Goal: Task Accomplishment & Management: Use online tool/utility

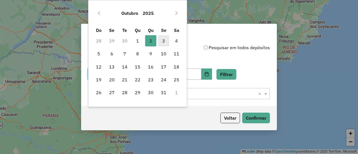
click at [165, 39] on span "3" at bounding box center [163, 40] width 11 height 11
type input "**********"
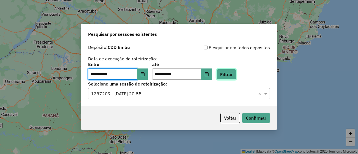
click at [233, 75] on button "Filtrar" at bounding box center [226, 74] width 20 height 11
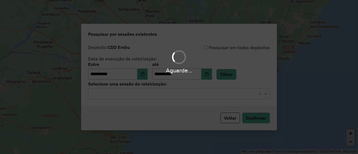
click at [142, 98] on div "Aguarde..." at bounding box center [179, 77] width 358 height 154
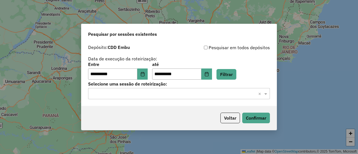
click at [143, 91] on input "text" at bounding box center [173, 94] width 165 height 7
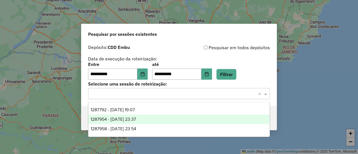
click at [154, 120] on div "1287954 - 03/10/2025 23:37" at bounding box center [178, 120] width 181 height 10
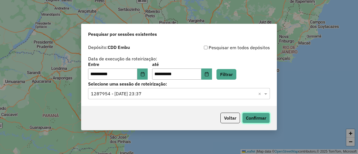
click at [256, 115] on button "Confirmar" at bounding box center [256, 118] width 28 height 11
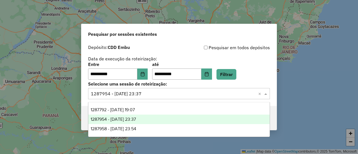
click at [148, 95] on input "text" at bounding box center [173, 94] width 165 height 7
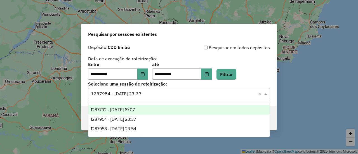
drag, startPoint x: 137, startPoint y: 129, endPoint x: 147, endPoint y: 111, distance: 20.5
click at [147, 111] on div "1287792 - 03/10/2025 19:07 1287954 - 03/10/2025 23:37 1287958 - 03/10/2025 23:54" at bounding box center [178, 119] width 181 height 29
click at [147, 111] on div "1287792 - 03/10/2025 19:07" at bounding box center [178, 110] width 181 height 10
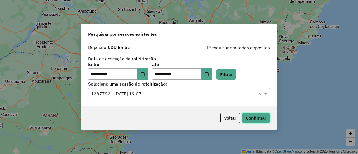
click at [259, 115] on button "Confirmar" at bounding box center [256, 118] width 28 height 11
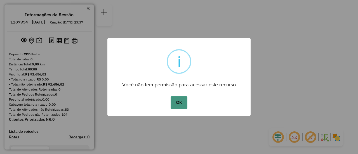
click at [176, 101] on button "OK" at bounding box center [179, 102] width 16 height 13
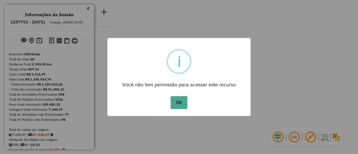
scroll to position [1627, 0]
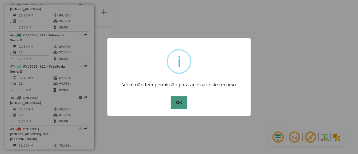
drag, startPoint x: 178, startPoint y: 101, endPoint x: 178, endPoint y: 98, distance: 3.1
click at [178, 101] on button "OK" at bounding box center [179, 102] width 16 height 13
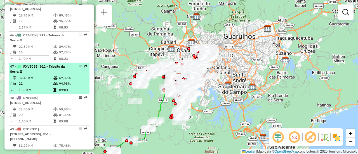
select select "**********"
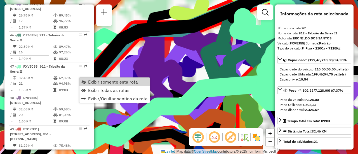
click at [95, 80] on span "Exibir somente esta rota" at bounding box center [113, 82] width 50 height 4
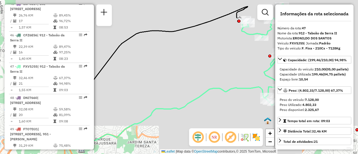
click at [215, 136] on em at bounding box center [213, 137] width 13 height 13
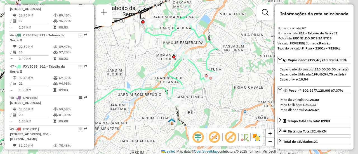
drag, startPoint x: 214, startPoint y: 62, endPoint x: 144, endPoint y: 70, distance: 71.2
click at [133, 69] on div "Janela de atendimento Grade de atendimento Capacidade Transportadoras Veículos …" at bounding box center [179, 77] width 358 height 154
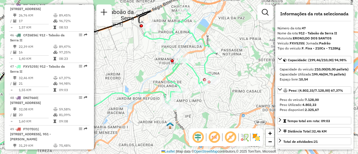
click at [258, 140] on img at bounding box center [256, 137] width 9 height 9
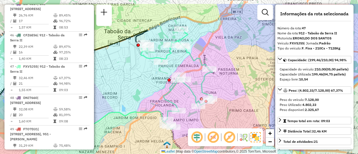
drag, startPoint x: 222, startPoint y: 60, endPoint x: 219, endPoint y: 79, distance: 19.4
click at [219, 79] on div "Janela de atendimento Grade de atendimento Capacidade Transportadoras Veículos …" at bounding box center [179, 77] width 358 height 154
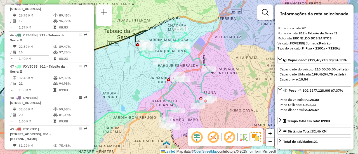
click at [232, 137] on em at bounding box center [229, 137] width 13 height 13
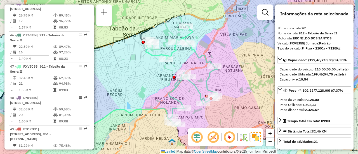
drag, startPoint x: 224, startPoint y: 84, endPoint x: 229, endPoint y: 82, distance: 6.1
click at [229, 82] on div "Janela de atendimento Grade de atendimento Capacidade Transportadoras Veículos …" at bounding box center [179, 77] width 358 height 154
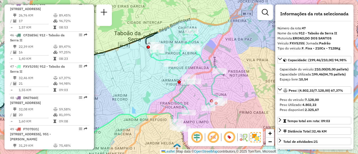
drag, startPoint x: 182, startPoint y: 56, endPoint x: 187, endPoint y: 61, distance: 6.9
click at [187, 61] on div "Janela de atendimento Grade de atendimento Capacidade Transportadoras Veículos …" at bounding box center [179, 77] width 358 height 154
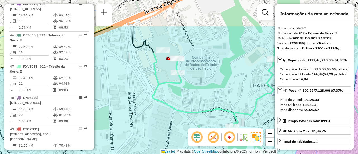
drag, startPoint x: 193, startPoint y: 53, endPoint x: 182, endPoint y: 95, distance: 43.0
click at [182, 95] on div "Janela de atendimento Grade de atendimento Capacidade Transportadoras Veículos …" at bounding box center [179, 77] width 358 height 154
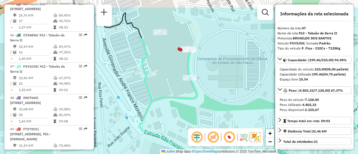
drag, startPoint x: 195, startPoint y: 87, endPoint x: 211, endPoint y: 114, distance: 31.1
click at [211, 114] on div "Janela de atendimento Grade de atendimento Capacidade Transportadoras Veículos …" at bounding box center [179, 77] width 358 height 154
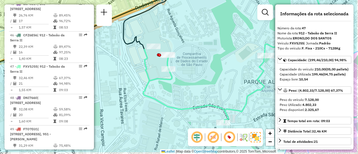
drag, startPoint x: 242, startPoint y: 93, endPoint x: 194, endPoint y: 67, distance: 54.7
click at [196, 69] on div "Janela de atendimento Grade de atendimento Capacidade Transportadoras Veículos …" at bounding box center [179, 77] width 358 height 154
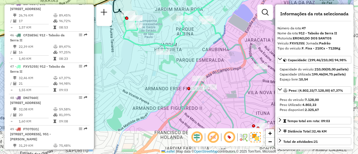
drag, startPoint x: 227, startPoint y: 78, endPoint x: 186, endPoint y: 39, distance: 56.4
click at [186, 39] on div "Janela de atendimento Grade de atendimento Capacidade Transportadoras Veículos …" at bounding box center [179, 77] width 358 height 154
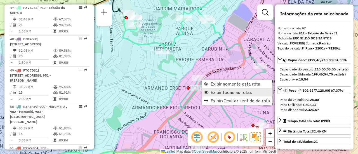
scroll to position [1696, 0]
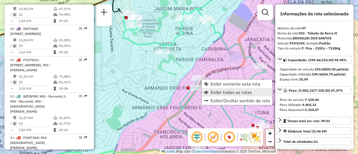
click at [220, 92] on span "Exibir todas as rotas" at bounding box center [231, 92] width 41 height 4
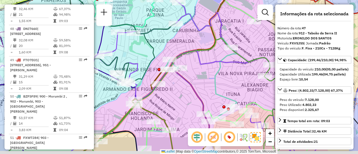
drag, startPoint x: 217, startPoint y: 59, endPoint x: 186, endPoint y: 36, distance: 38.8
click at [185, 36] on div "Janela de atendimento Grade de atendimento Capacidade Transportadoras Veículos …" at bounding box center [179, 77] width 358 height 154
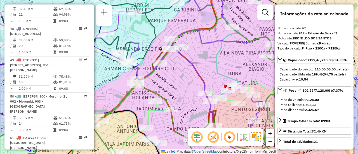
drag, startPoint x: 197, startPoint y: 63, endPoint x: 206, endPoint y: 60, distance: 10.3
click at [206, 60] on div "Janela de atendimento Grade de atendimento Capacidade Transportadoras Veículos …" at bounding box center [179, 77] width 358 height 154
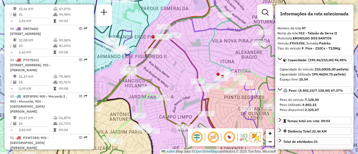
drag, startPoint x: 181, startPoint y: 81, endPoint x: 177, endPoint y: 69, distance: 13.1
click at [178, 69] on div "Janela de atendimento Grade de atendimento Capacidade Transportadoras Veículos …" at bounding box center [179, 77] width 358 height 154
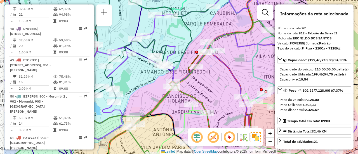
drag, startPoint x: 161, startPoint y: 74, endPoint x: 198, endPoint y: 65, distance: 38.8
click at [206, 92] on div "Janela de atendimento Grade de atendimento Capacidade Transportadoras Veículos …" at bounding box center [179, 77] width 358 height 154
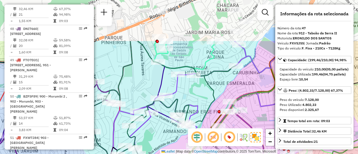
drag, startPoint x: 182, startPoint y: 35, endPoint x: 199, endPoint y: 91, distance: 59.0
click at [199, 91] on div "Janela de atendimento Grade de atendimento Capacidade Transportadoras Veículos …" at bounding box center [179, 77] width 358 height 154
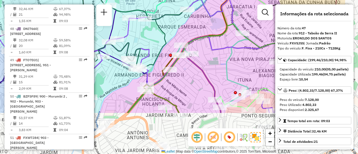
drag, startPoint x: 216, startPoint y: 64, endPoint x: 166, endPoint y: 3, distance: 78.7
click at [166, 3] on div "Janela de atendimento Grade de atendimento Capacidade Transportadoras Veículos …" at bounding box center [179, 77] width 358 height 154
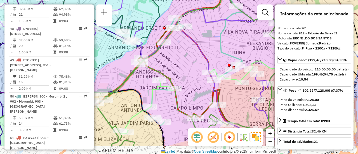
drag, startPoint x: 187, startPoint y: 77, endPoint x: 182, endPoint y: 53, distance: 23.7
click at [182, 53] on div "Janela de atendimento Grade de atendimento Capacidade Transportadoras Veículos …" at bounding box center [179, 77] width 358 height 154
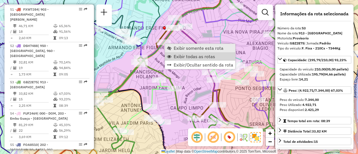
scroll to position [1893, 0]
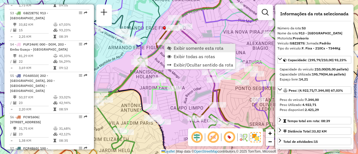
click at [185, 49] on span "Exibir somente esta rota" at bounding box center [199, 48] width 50 height 4
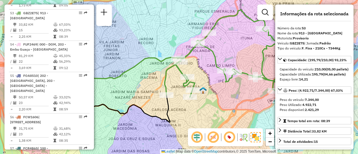
drag, startPoint x: 225, startPoint y: 71, endPoint x: 203, endPoint y: 60, distance: 24.5
click at [203, 60] on div "Janela de atendimento Grade de atendimento Capacidade Transportadoras Veículos …" at bounding box center [179, 77] width 358 height 154
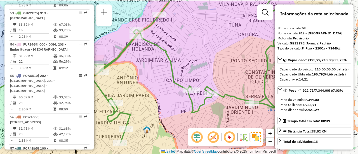
drag, startPoint x: 207, startPoint y: 61, endPoint x: 147, endPoint y: 77, distance: 62.4
click at [147, 77] on div "Janela de atendimento Grade de atendimento Capacidade Transportadoras Veículos …" at bounding box center [179, 77] width 358 height 154
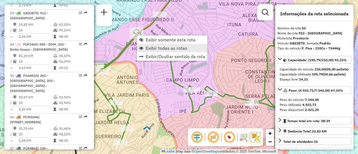
click at [152, 48] on span "Exibir todas as rotas" at bounding box center [166, 48] width 41 height 4
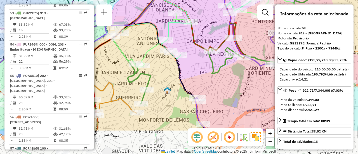
drag, startPoint x: 190, startPoint y: 46, endPoint x: 203, endPoint y: 42, distance: 13.4
click at [215, 26] on div "Janela de atendimento Grade de atendimento Capacidade Transportadoras Veículos …" at bounding box center [179, 77] width 358 height 154
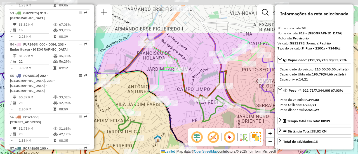
drag, startPoint x: 163, startPoint y: 69, endPoint x: 152, endPoint y: 117, distance: 49.5
click at [152, 117] on div "Janela de atendimento Grade de atendimento Capacidade Transportadoras Veículos …" at bounding box center [179, 77] width 358 height 154
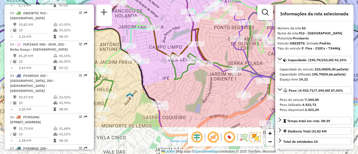
drag, startPoint x: 192, startPoint y: 73, endPoint x: 167, endPoint y: 27, distance: 52.7
click at [164, 23] on div "Janela de atendimento Grade de atendimento Capacidade Transportadoras Veículos …" at bounding box center [179, 77] width 358 height 154
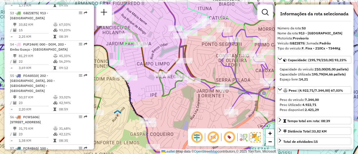
drag, startPoint x: 171, startPoint y: 34, endPoint x: 157, endPoint y: 51, distance: 21.8
click at [157, 51] on div "Janela de atendimento Grade de atendimento Capacidade Transportadoras Veículos …" at bounding box center [179, 77] width 358 height 154
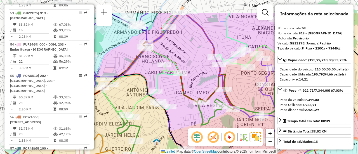
drag, startPoint x: 164, startPoint y: 49, endPoint x: 206, endPoint y: 77, distance: 50.0
click at [206, 77] on div "Janela de atendimento Grade de atendimento Capacidade Transportadoras Veículos …" at bounding box center [179, 77] width 358 height 154
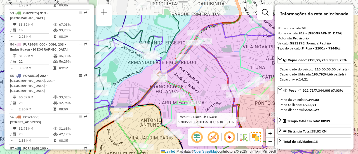
drag, startPoint x: 182, startPoint y: 44, endPoint x: 197, endPoint y: 76, distance: 35.3
click at [197, 76] on div "Rota 52 - Placa DSH7488 97035550 - ADEGA DO FABIO LTDA Janela de atendimento Gr…" at bounding box center [179, 77] width 358 height 154
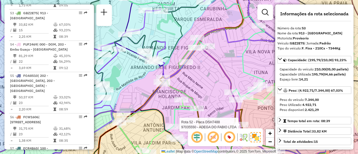
drag, startPoint x: 196, startPoint y: 77, endPoint x: 201, endPoint y: 71, distance: 8.1
click at [196, 77] on div "Rota 52 - Placa DSH7488 97035550 - ADEGA DO FABIO LTDA Rota 53 - Placa GBZ2E75 …" at bounding box center [179, 77] width 358 height 154
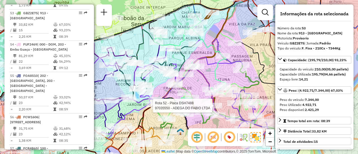
drag, startPoint x: 223, startPoint y: 68, endPoint x: 199, endPoint y: 54, distance: 27.7
click at [215, 76] on icon at bounding box center [190, 65] width 72 height 101
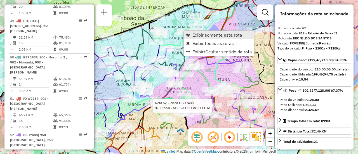
scroll to position [1696, 0]
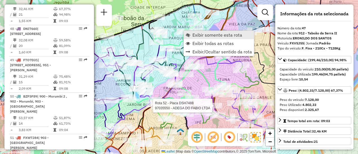
click at [199, 34] on span "Exibir somente esta rota" at bounding box center [217, 35] width 50 height 4
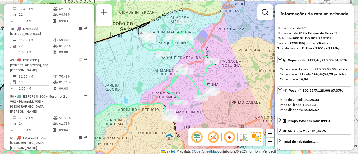
drag, startPoint x: 221, startPoint y: 58, endPoint x: 122, endPoint y: 74, distance: 100.2
click at [122, 74] on div "Janela de atendimento Grade de atendimento Capacidade Transportadoras Veículos …" at bounding box center [179, 77] width 358 height 154
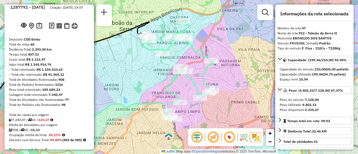
scroll to position [0, 0]
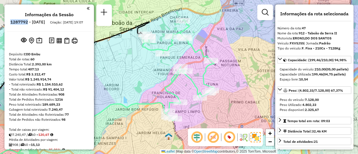
drag, startPoint x: 43, startPoint y: 23, endPoint x: 25, endPoint y: 22, distance: 18.2
click at [25, 22] on li "1287792 - 03/10/2025" at bounding box center [27, 23] width 37 height 7
copy h6 "1287792"
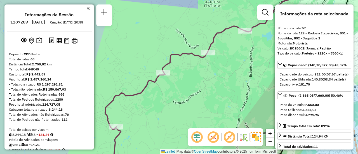
select select "**********"
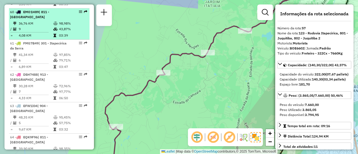
scroll to position [2080, 0]
